Goal: Check status: Check status

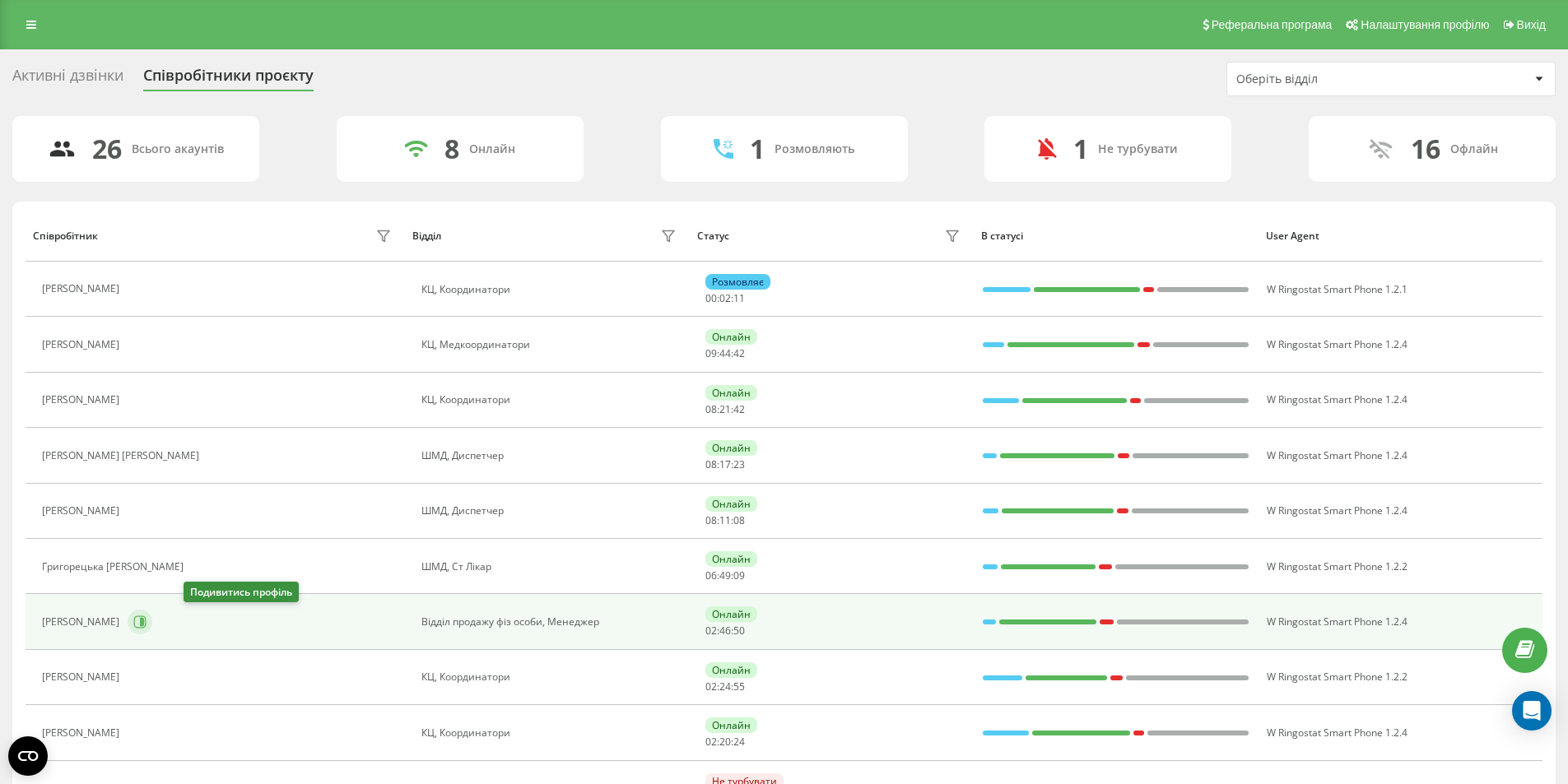
click at [144, 619] on icon at bounding box center [142, 621] width 5 height 8
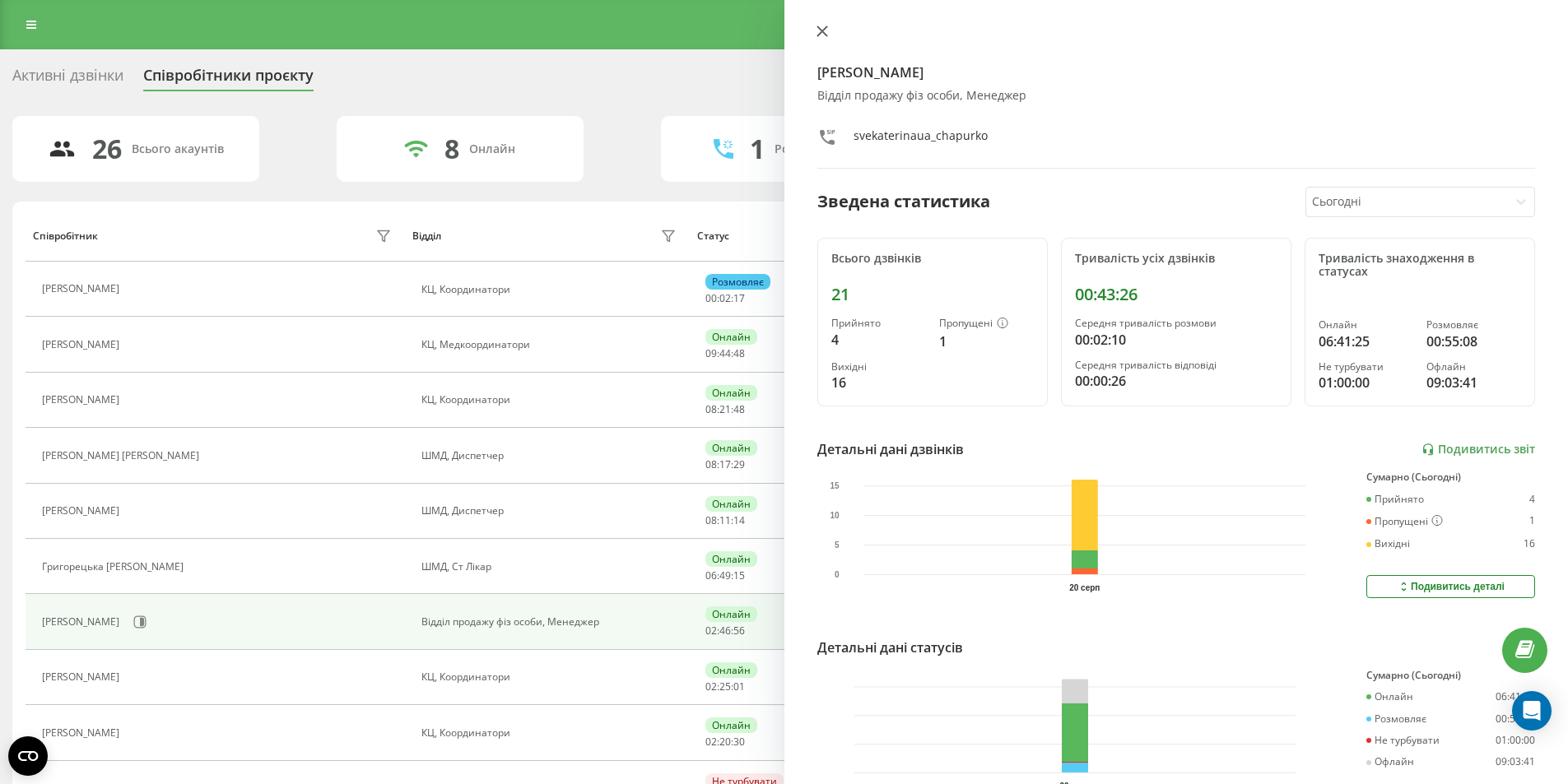
click at [827, 31] on button at bounding box center [823, 32] width 22 height 15
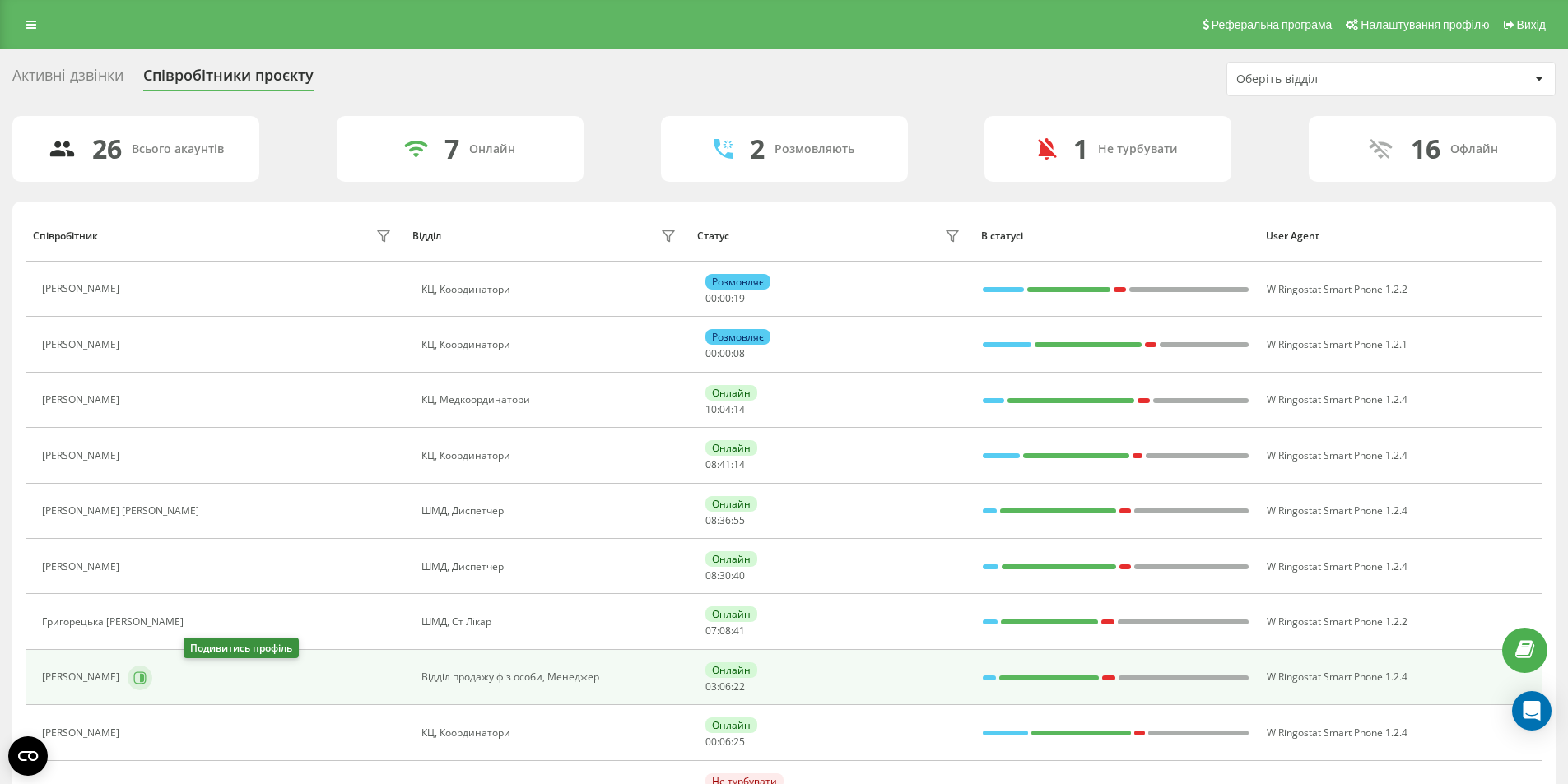
click at [144, 680] on icon at bounding box center [142, 677] width 5 height 8
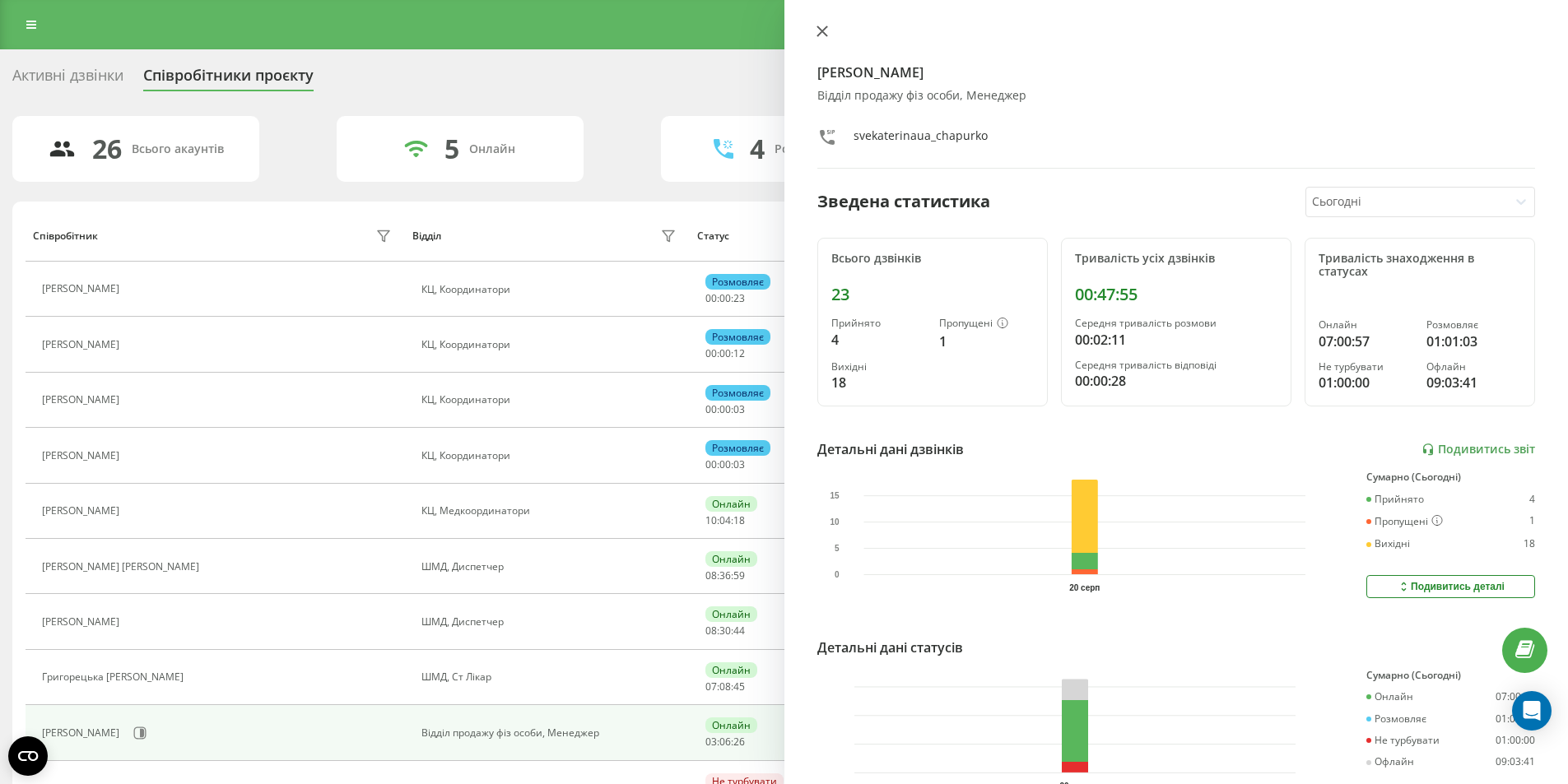
click at [830, 30] on button at bounding box center [823, 32] width 22 height 15
